Goal: Task Accomplishment & Management: Complete application form

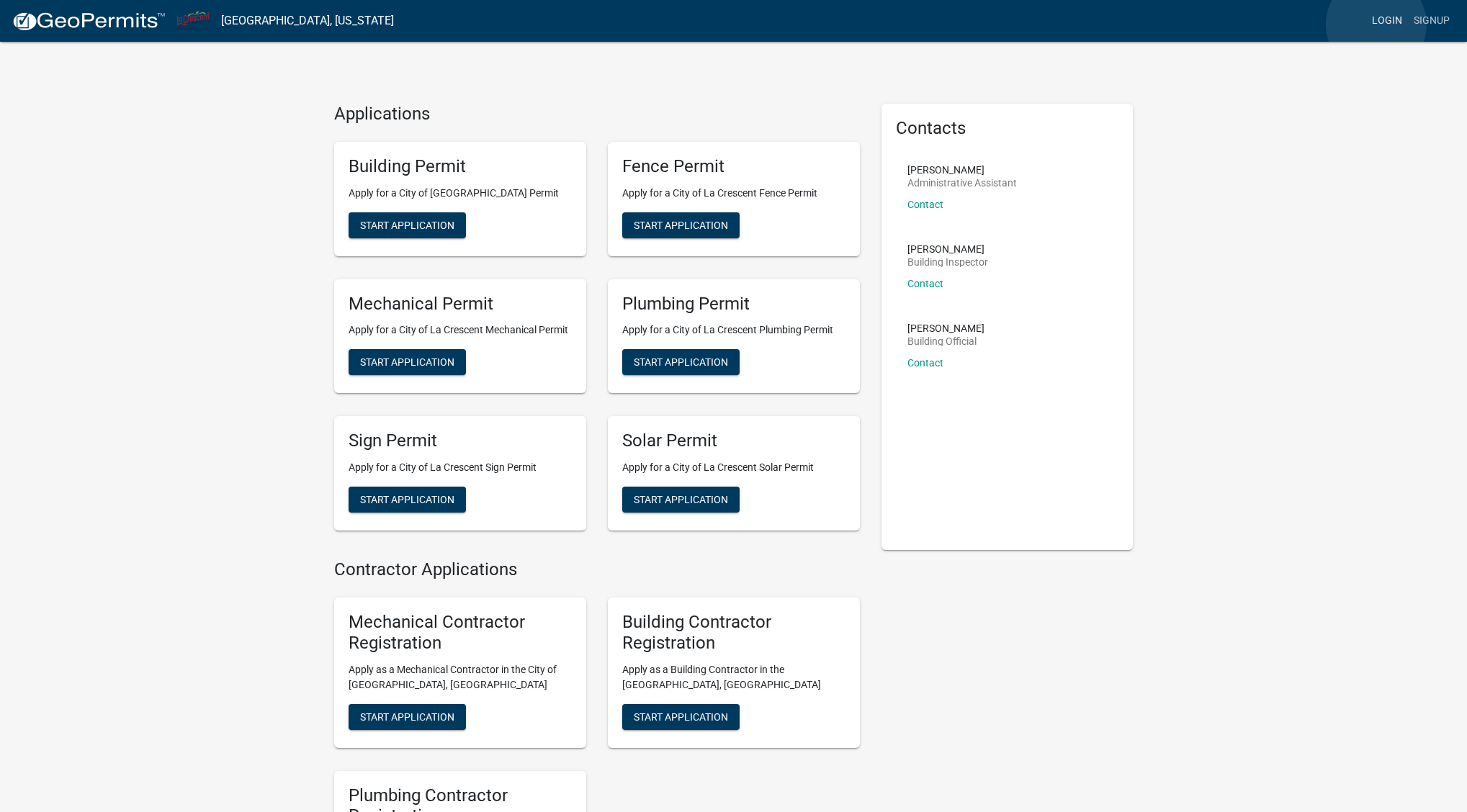
click at [1376, 24] on link "Login" at bounding box center [1386, 21] width 42 height 28
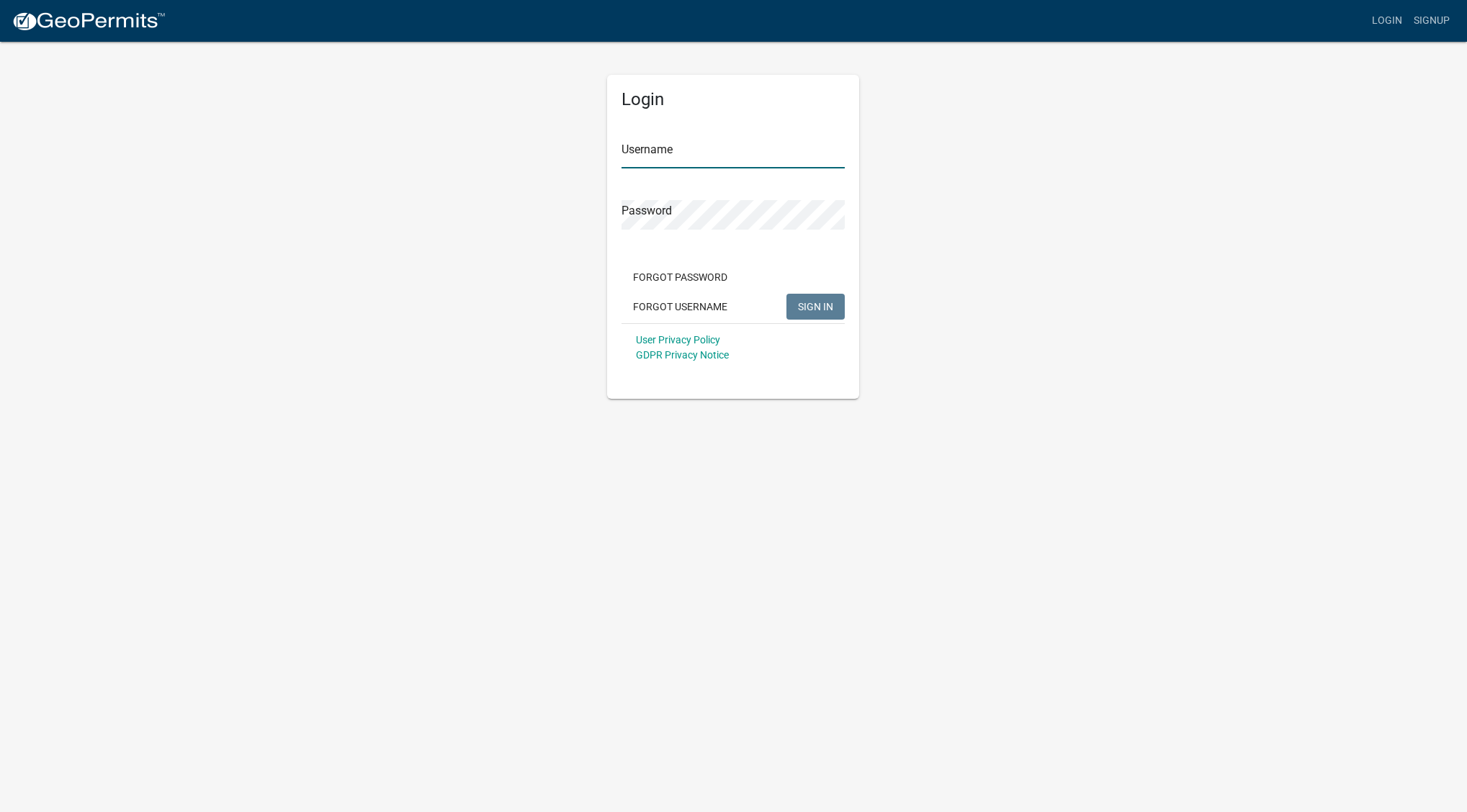
type input "advancedplbg"
click at [818, 307] on span "SIGN IN" at bounding box center [816, 306] width 35 height 11
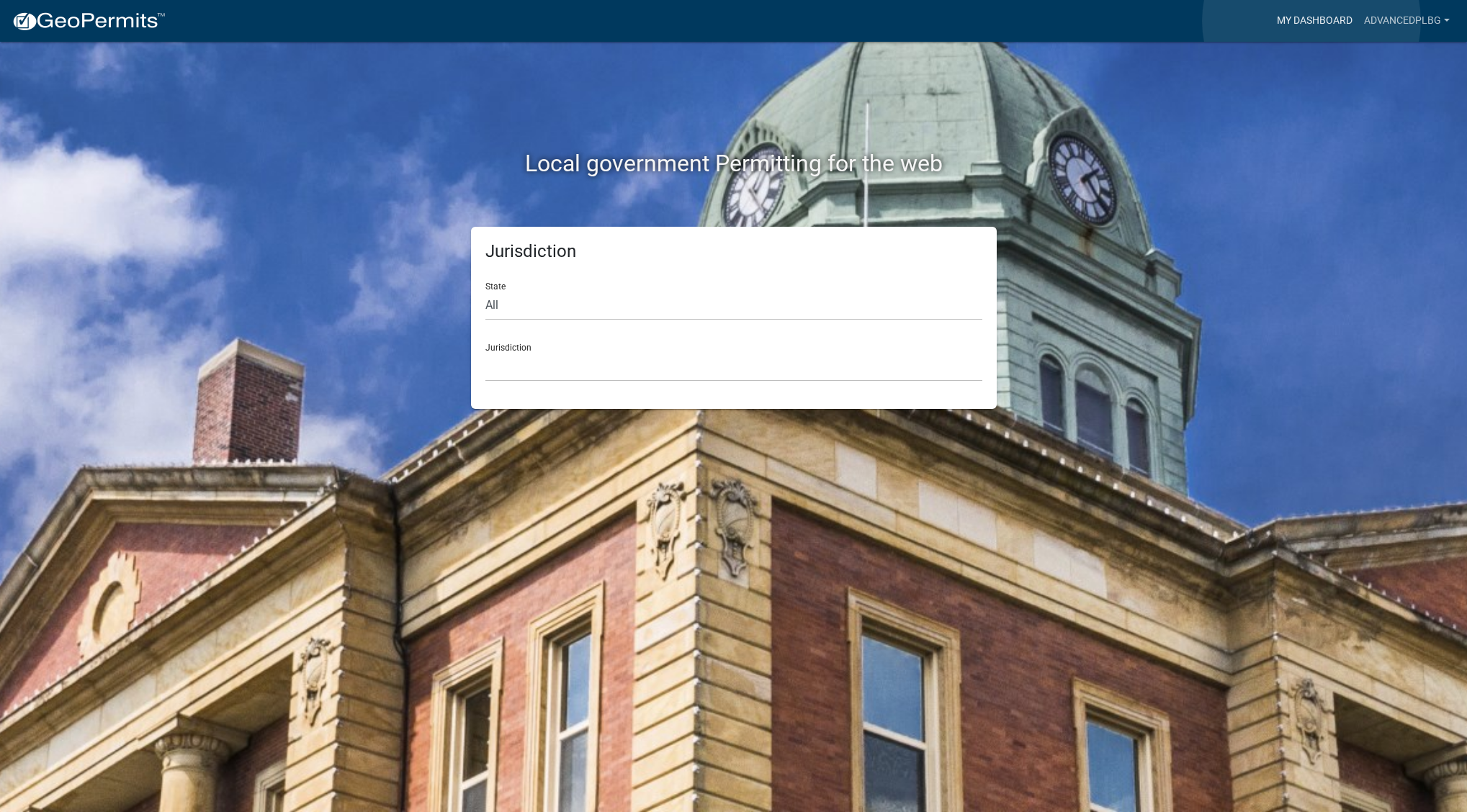
click at [1311, 21] on link "My Dashboard" at bounding box center [1314, 21] width 87 height 28
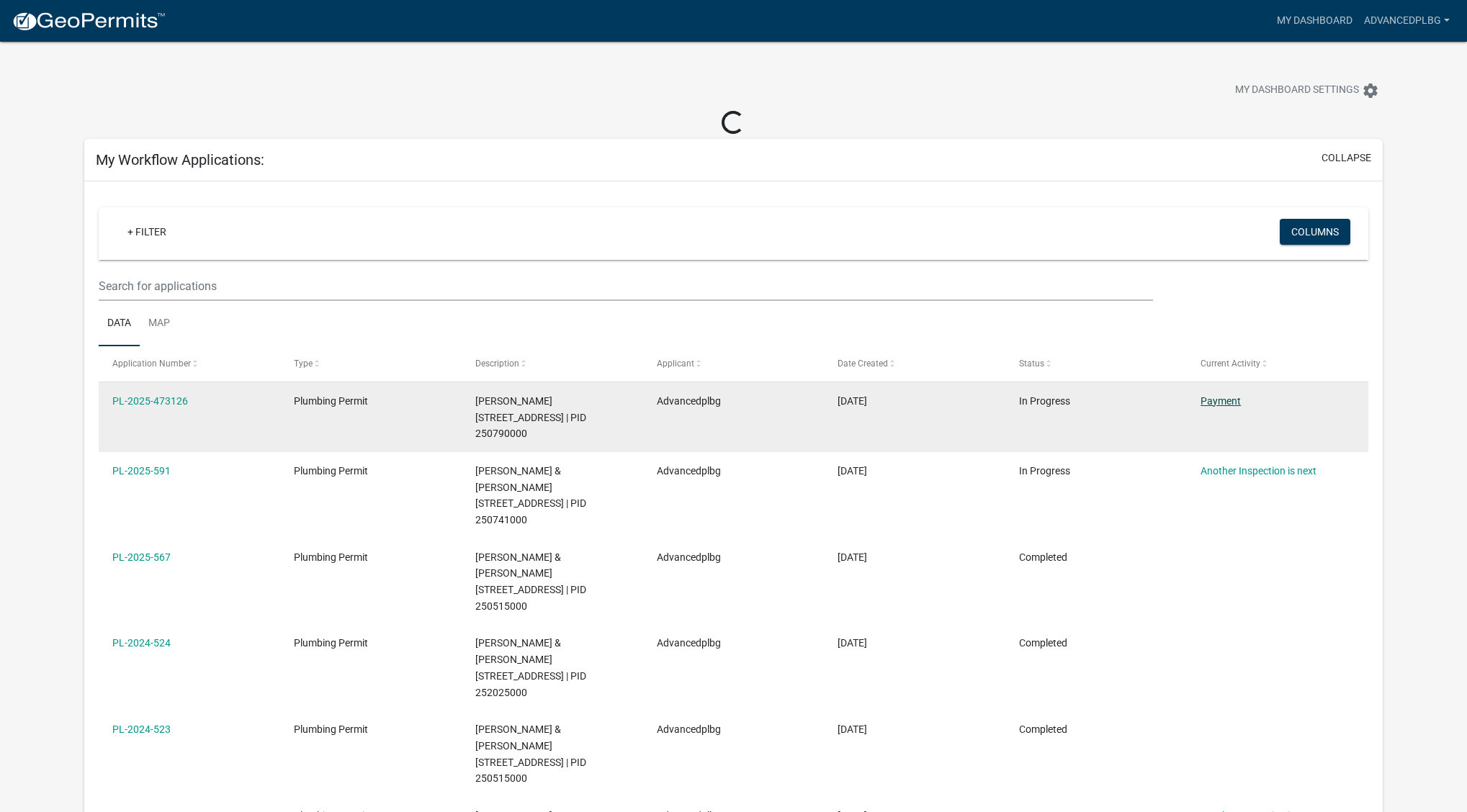
click at [1232, 398] on link "Payment" at bounding box center [1221, 401] width 41 height 11
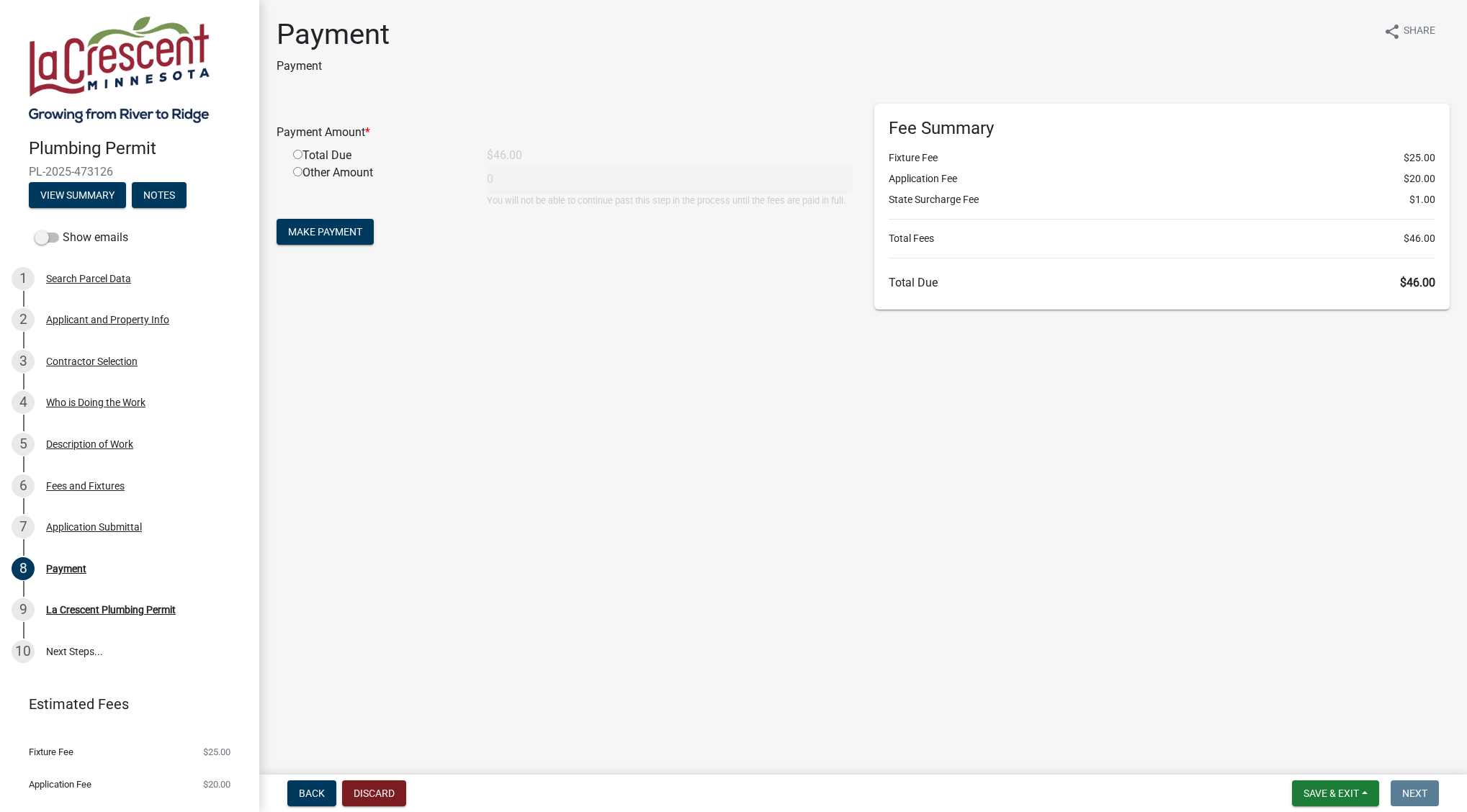
click at [297, 154] on input "radio" at bounding box center [297, 155] width 9 height 9
radio input "true"
type input "46"
click at [326, 225] on button "Make Payment" at bounding box center [325, 231] width 97 height 26
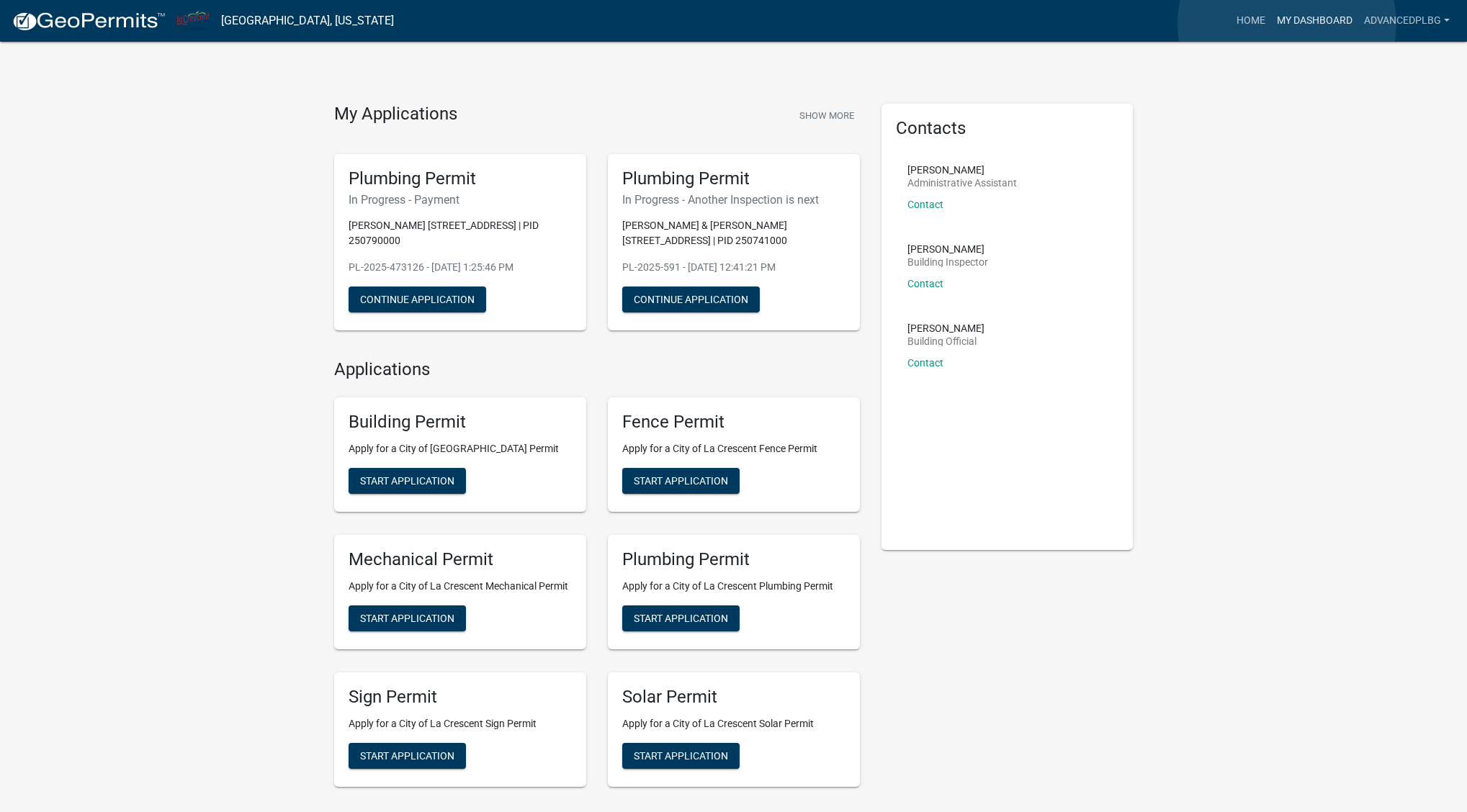
click at [1287, 24] on link "My Dashboard" at bounding box center [1314, 21] width 87 height 28
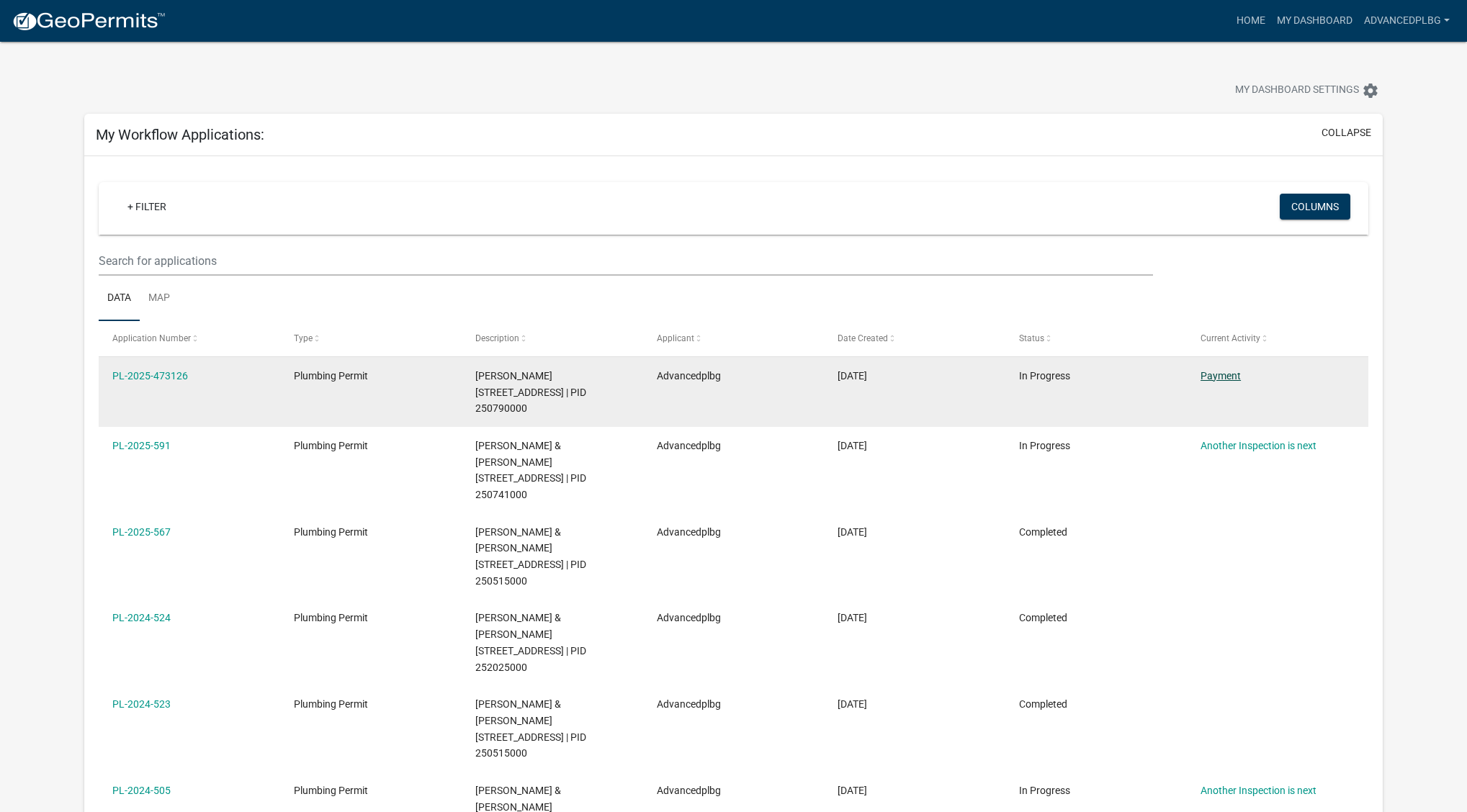
click at [1218, 374] on link "Payment" at bounding box center [1221, 376] width 41 height 11
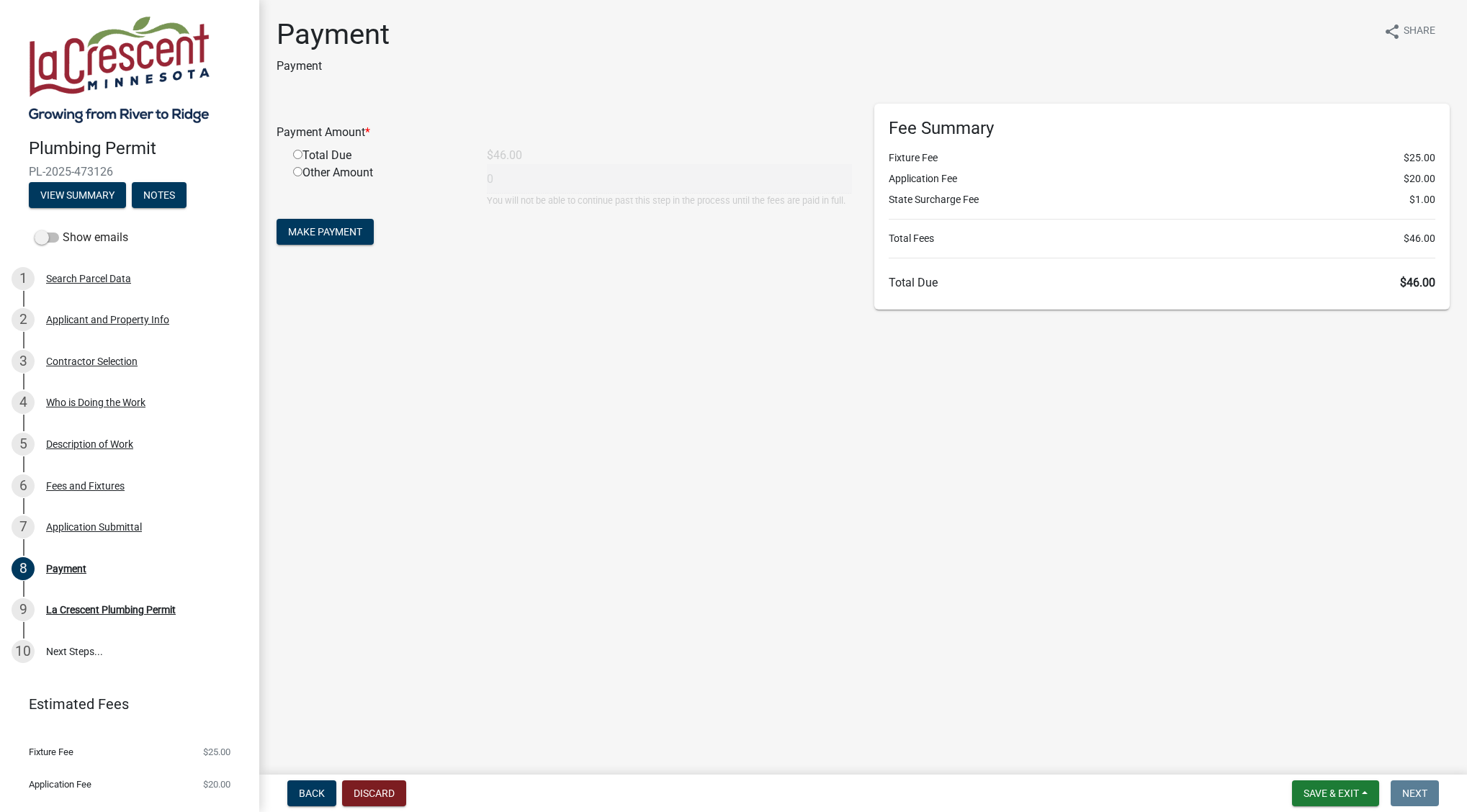
click at [296, 155] on input "radio" at bounding box center [297, 155] width 9 height 9
radio input "true"
type input "46"
click at [345, 240] on button "Make Payment" at bounding box center [325, 231] width 97 height 26
